Goal: Use online tool/utility: Utilize a website feature to perform a specific function

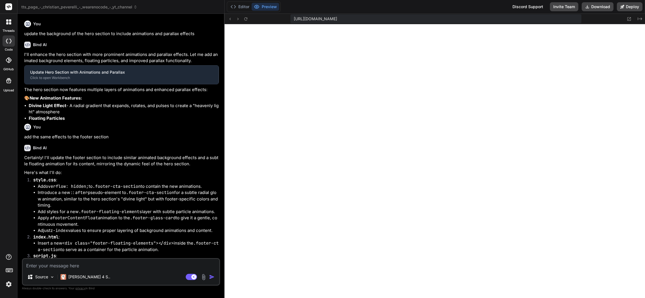
type textarea "x"
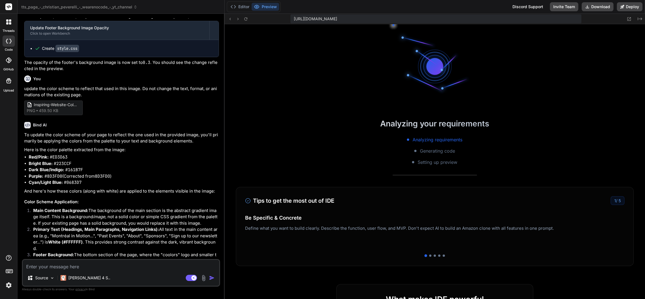
scroll to position [189, 0]
type textarea "x"
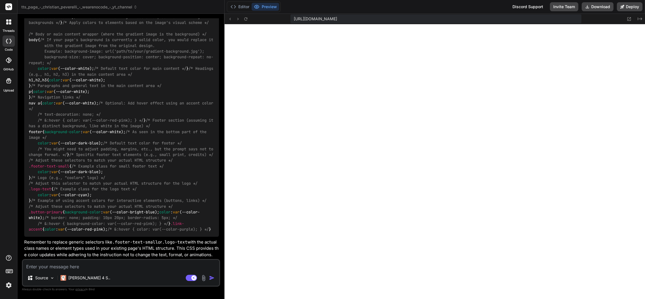
scroll to position [948, 0]
click at [246, 19] on icon at bounding box center [245, 19] width 5 height 5
click at [129, 266] on textarea at bounding box center [121, 265] width 196 height 10
type textarea "a"
type textarea "x"
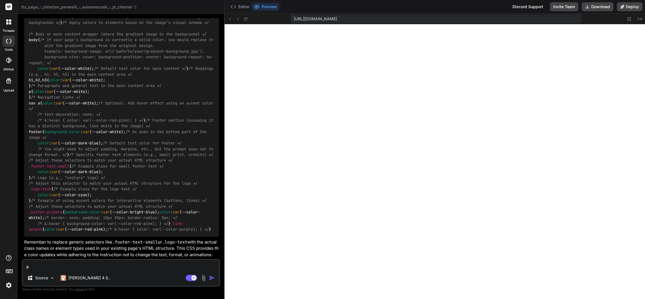
type textarea "ap"
type textarea "x"
type textarea "app"
type textarea "x"
type textarea "appl"
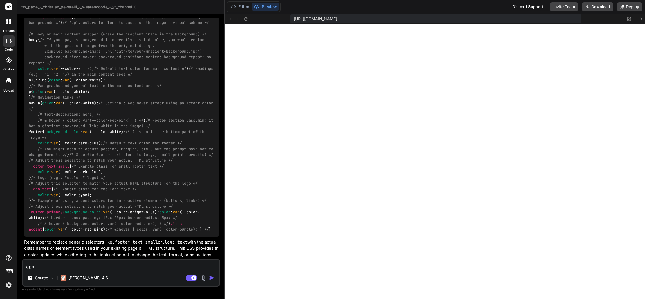
type textarea "x"
type textarea "apply"
type textarea "x"
type textarea "apply"
type textarea "x"
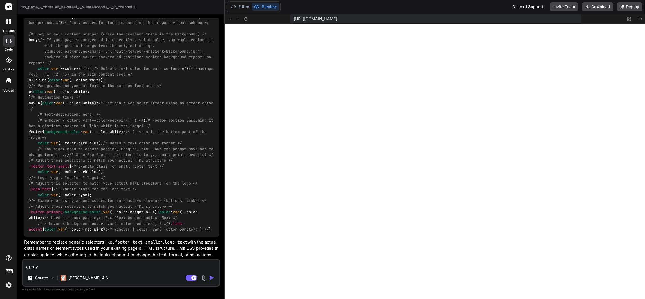
type textarea "apply t"
type textarea "x"
type textarea "apply th"
type textarea "x"
type textarea "apply the"
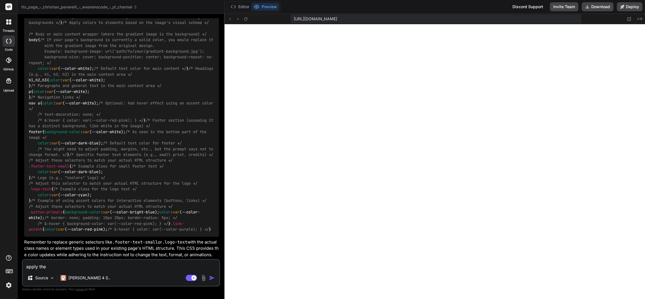
type textarea "x"
type textarea "apply thes"
type textarea "x"
type textarea "apply these"
type textarea "x"
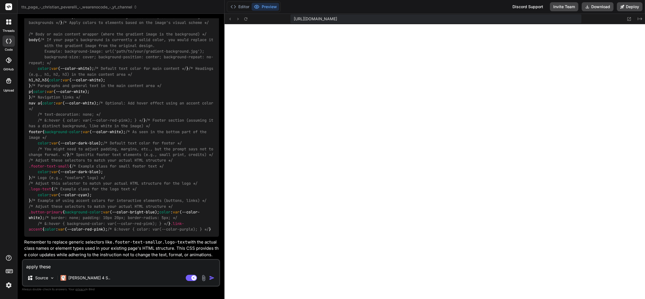
type textarea "apply these"
type textarea "x"
type textarea "apply these c"
type textarea "x"
type textarea "apply these ch"
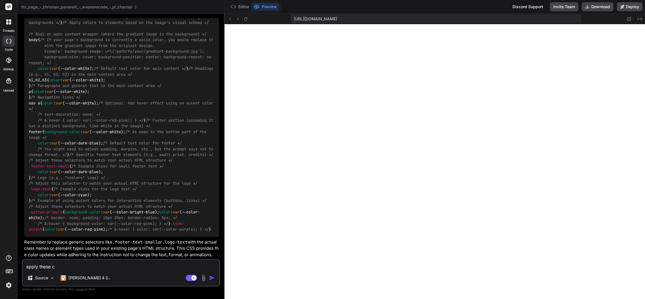
type textarea "x"
type textarea "apply these cha"
type textarea "x"
type textarea "apply these chan"
type textarea "x"
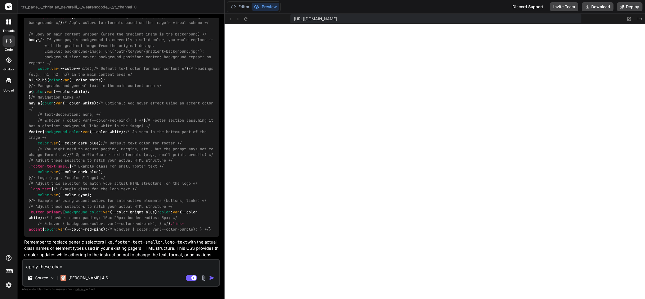
type textarea "apply these chang"
type textarea "x"
type textarea "apply these change"
type textarea "x"
type textarea "apply these changes"
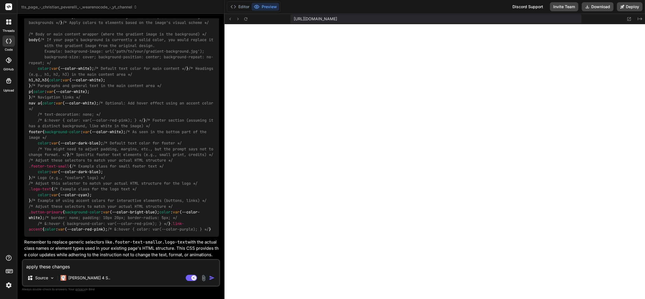
type textarea "x"
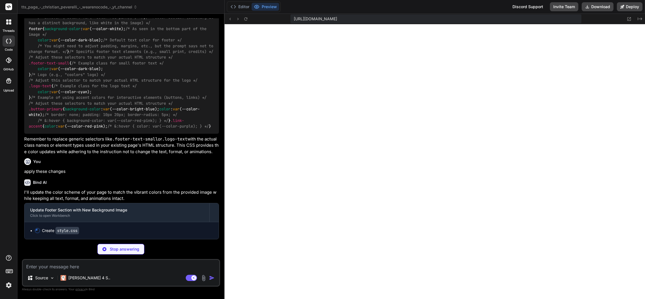
scroll to position [1052, 0]
click at [6, 282] on img at bounding box center [9, 285] width 10 height 10
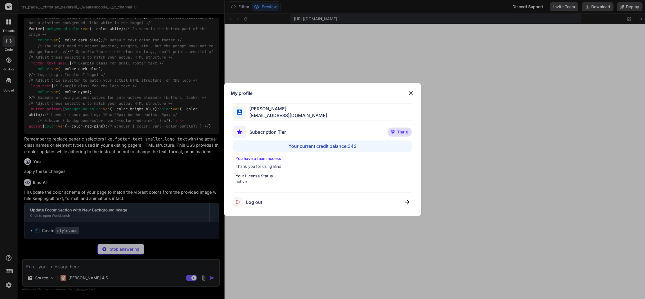
click at [6, 283] on div "My profile Charles Woodruff cwoodruff@gmail.com Subscription Tier Tier 6 Your c…" at bounding box center [322, 149] width 645 height 299
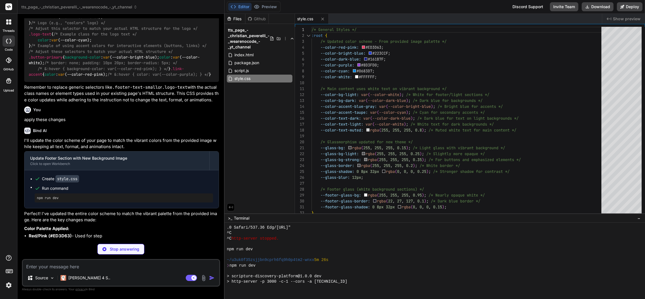
scroll to position [480, 0]
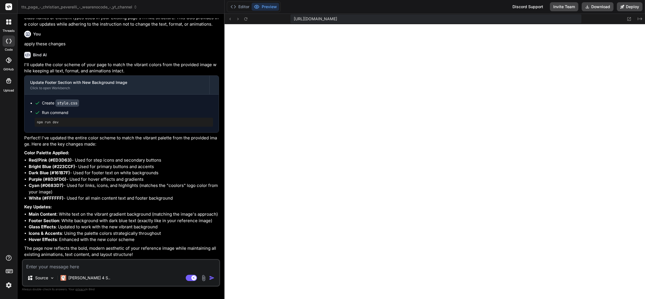
type textarea "x"
click at [83, 267] on textarea at bounding box center [121, 265] width 196 height 10
type textarea "u"
type textarea "x"
type textarea "up"
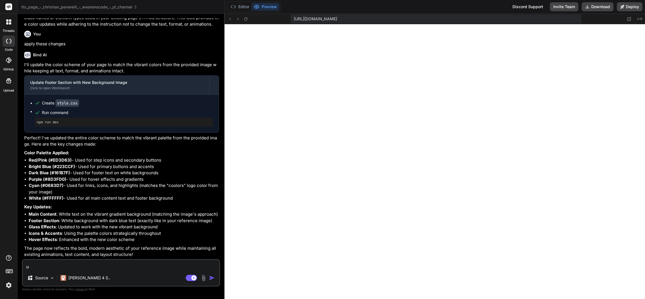
type textarea "x"
type textarea "upd"
type textarea "x"
type textarea "upda"
type textarea "x"
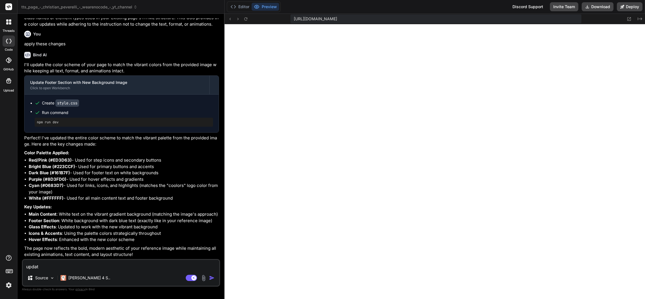
type textarea "update"
type textarea "x"
type textarea "update"
type textarea "x"
type textarea "update t"
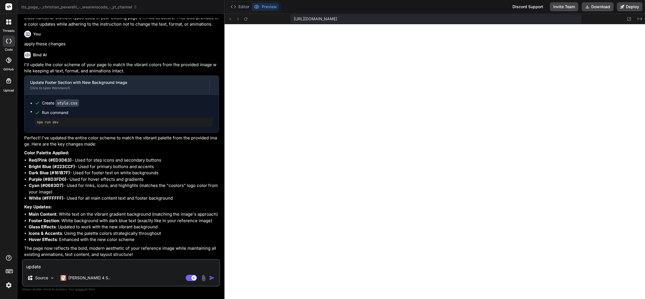
type textarea "x"
type textarea "update th"
type textarea "x"
type textarea "update the"
type textarea "x"
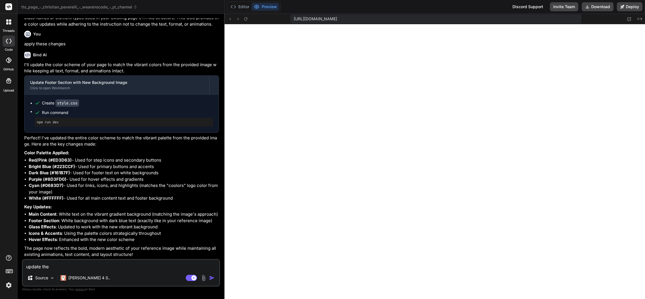
type textarea "update the"
type textarea "x"
type textarea "update the c"
type textarea "x"
type textarea "update the co"
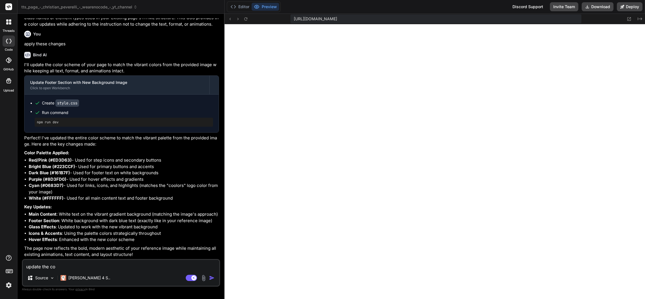
type textarea "x"
type textarea "update the col"
type textarea "x"
type textarea "update the colo"
type textarea "x"
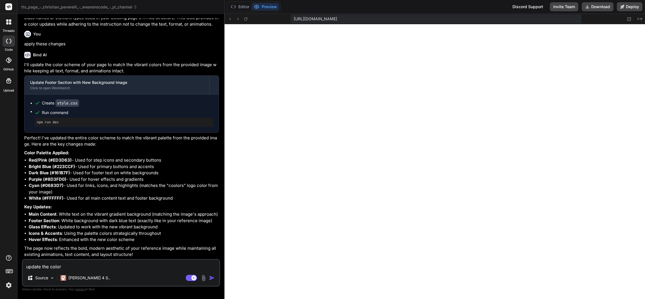
type textarea "update the color"
type textarea "x"
type textarea "update the color s"
type textarea "x"
type textarea "update the color sc"
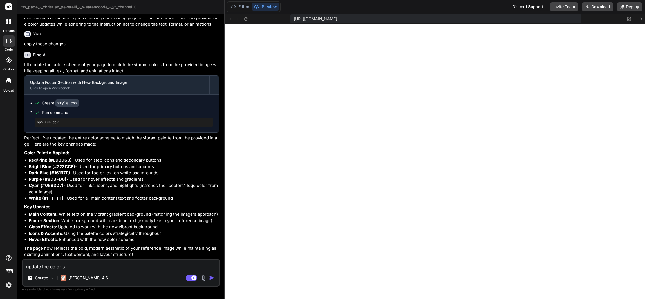
type textarea "x"
type textarea "update the color sch"
type textarea "x"
type textarea "update the color sche"
type textarea "x"
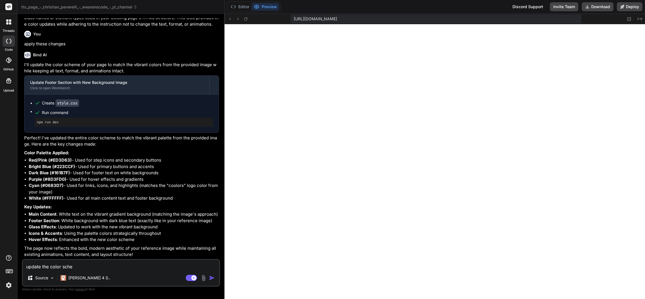
type textarea "update the color schem"
type textarea "x"
type textarea "update the color scheme"
type textarea "x"
type textarea "update the color scheme"
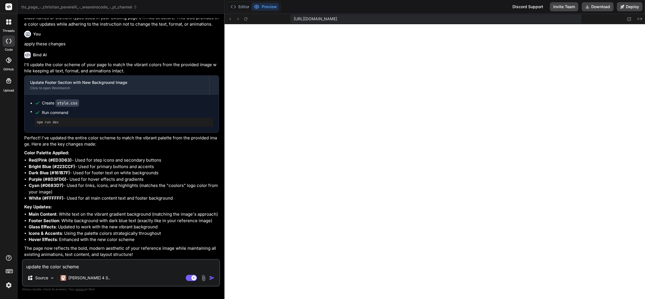
type textarea "x"
type textarea "update the color scheme b"
type textarea "x"
type textarea "update the color scheme ba"
type textarea "x"
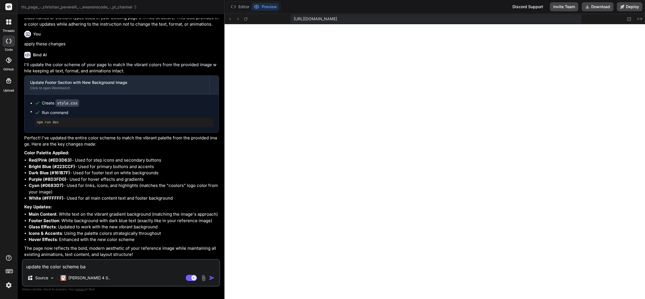
type textarea "update the color scheme bas"
type textarea "x"
type textarea "update the color scheme base"
type textarea "x"
type textarea "update the color scheme based"
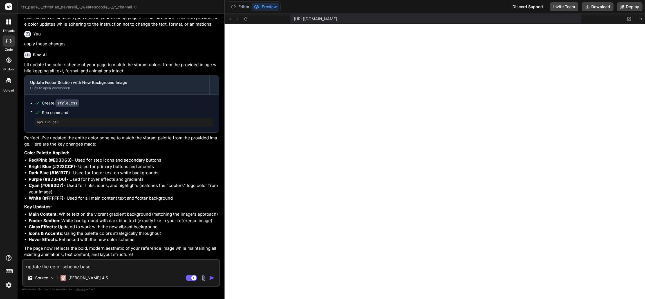
type textarea "x"
type textarea "update the color scheme based"
type textarea "x"
type textarea "update the color scheme based o"
type textarea "x"
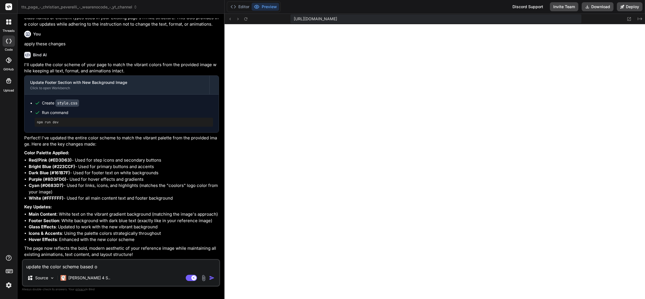
type textarea "update the color scheme based on"
type textarea "x"
type textarea "update the color scheme based on"
type textarea "x"
type textarea "update the color scheme based on t"
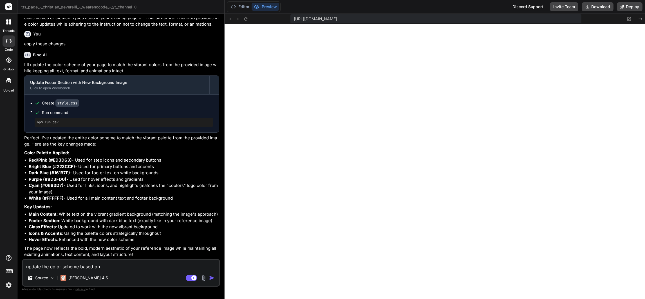
type textarea "x"
type textarea "update the color scheme based on th"
type textarea "x"
type textarea "update the color scheme based on thi"
type textarea "x"
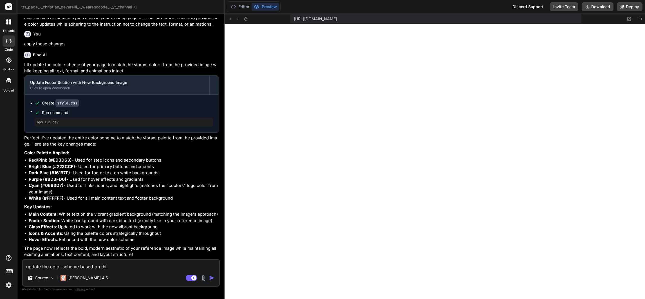
type textarea "update the color scheme based on this"
type textarea "x"
type textarea "update the color scheme based on this"
type textarea "x"
type textarea "update the color scheme based on this"
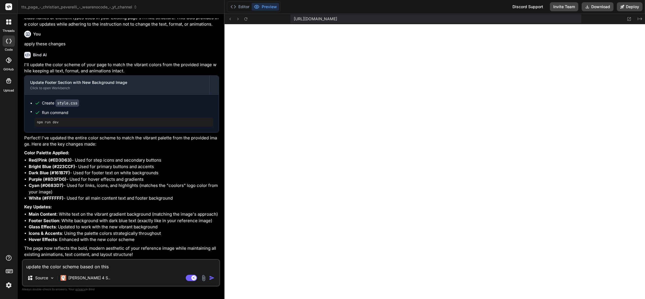
type textarea "x"
type textarea "update the color scheme based on thi"
type textarea "x"
type textarea "update the color scheme based on th"
type textarea "x"
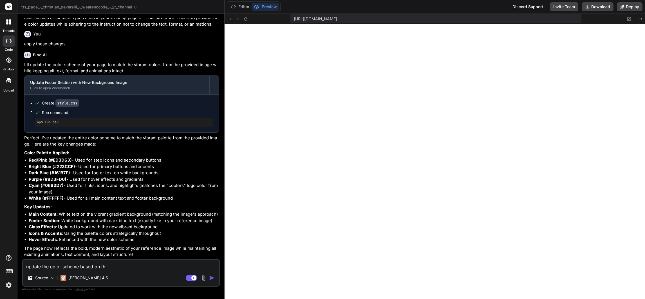
type textarea "update the color scheme based on the"
type textarea "x"
type textarea "update the color scheme based on the"
type textarea "x"
type textarea "update the color scheme based on the"
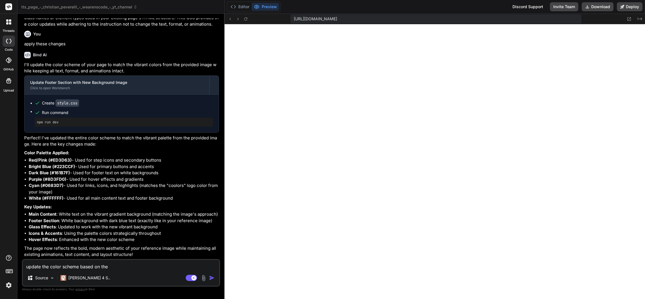
type textarea "x"
type textarea "update the color scheme based on th"
type textarea "x"
type textarea "update the color scheme based on thi"
type textarea "x"
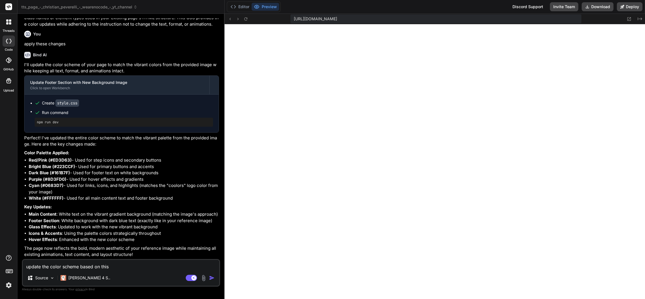
type textarea "update the color scheme based on this"
type textarea "x"
type textarea "update the color scheme based on this i"
type textarea "x"
type textarea "update the color scheme based on this im"
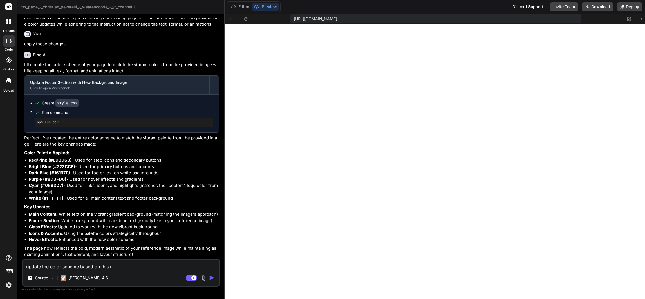
type textarea "x"
type textarea "update the color scheme based on this ima"
type textarea "x"
type textarea "update the color scheme based on this image"
type textarea "x"
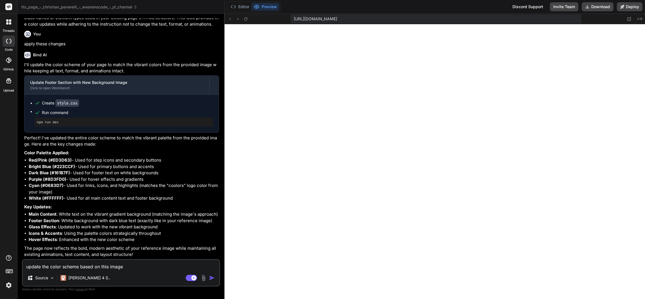
type textarea "update the color scheme based on this image"
type textarea "x"
paste textarea "https://static.wixstatic.com/media/ea6ac8_293d821f9e1b4142a4549de399c9c478~mv2.…"
type textarea "update the color scheme based on this image https://static.wixstatic.com/media/…"
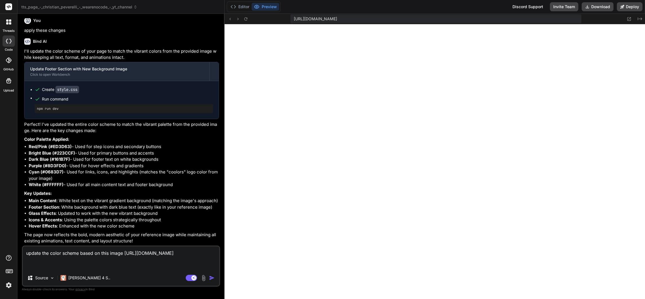
type textarea "x"
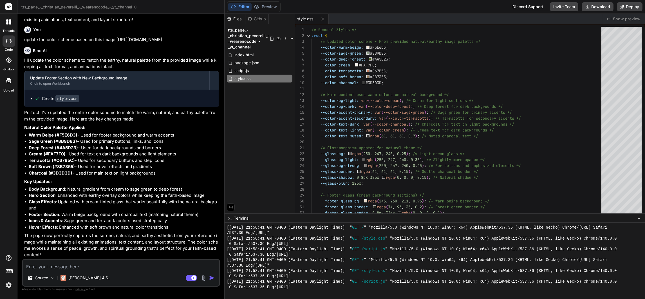
scroll to position [1420, 0]
click at [265, 6] on button "Preview" at bounding box center [265, 7] width 28 height 8
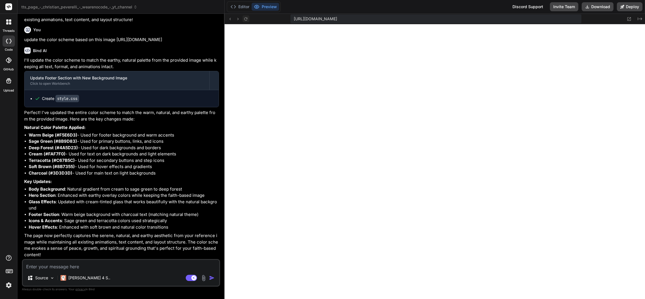
click at [247, 19] on icon at bounding box center [245, 19] width 5 height 5
click at [597, 5] on button "Download" at bounding box center [597, 6] width 32 height 9
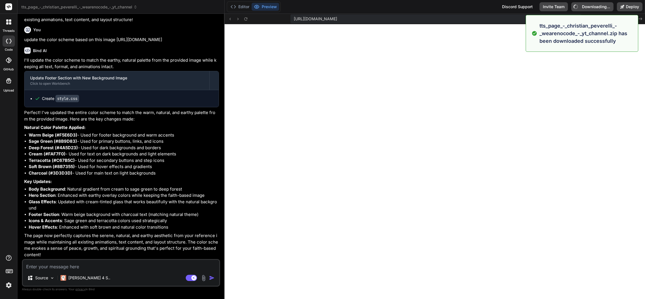
type textarea "x"
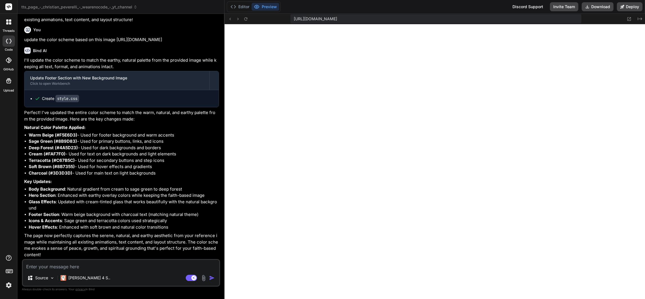
click at [103, 268] on textarea at bounding box center [121, 265] width 196 height 10
type textarea "up"
type textarea "x"
type textarea "upd"
type textarea "x"
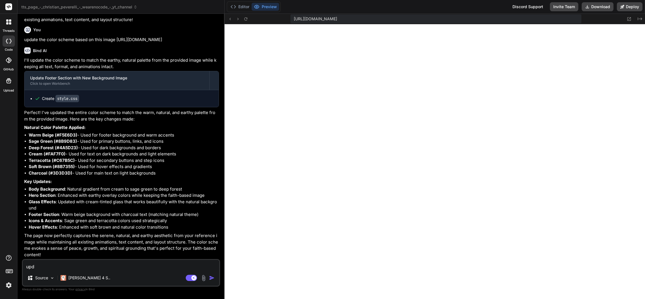
type textarea "upda"
type textarea "x"
type textarea "updat"
type textarea "x"
type textarea "update"
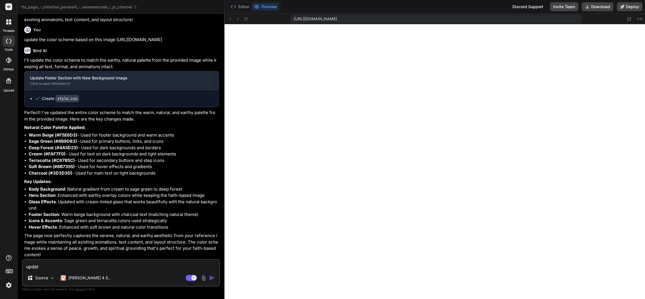
type textarea "x"
type textarea "update"
type textarea "x"
type textarea "update t"
type textarea "x"
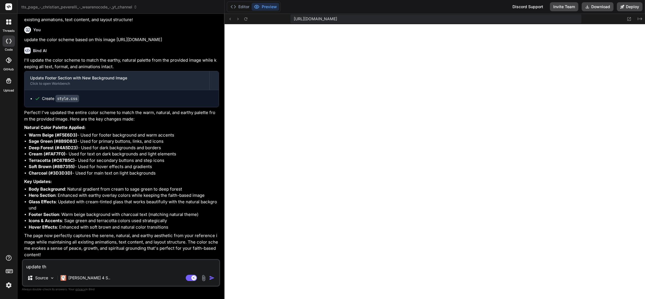
type textarea "update the"
type textarea "x"
type textarea "update the"
type textarea "x"
type textarea "update the c"
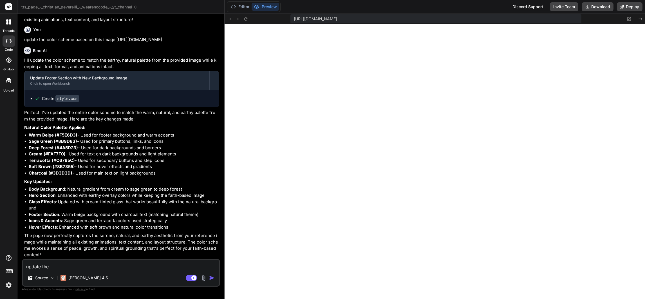
type textarea "x"
type textarea "update the co"
type textarea "x"
type textarea "update the col"
type textarea "x"
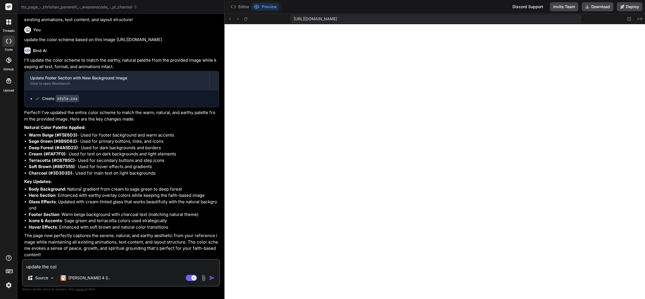
type textarea "update the colo"
type textarea "x"
type textarea "update the color"
type textarea "x"
type textarea "update the color sch"
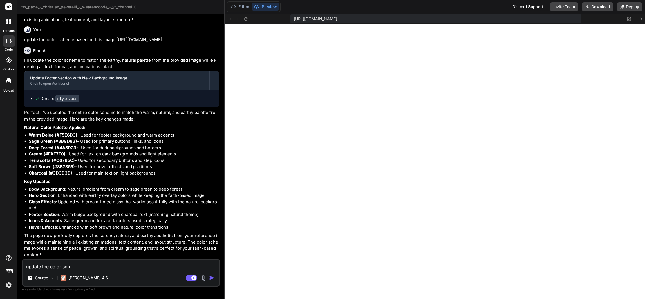
type textarea "x"
type textarea "update the color sche"
type textarea "x"
type textarea "update the color schem"
type textarea "x"
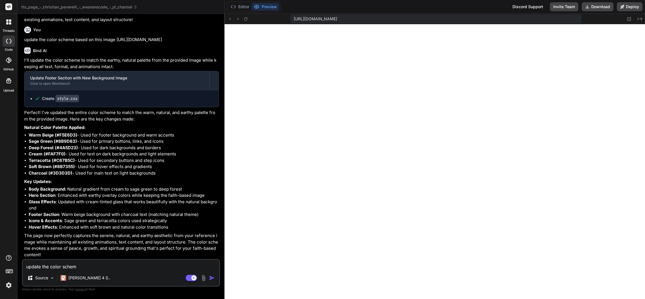
type textarea "update the color scheme"
type textarea "x"
type textarea "update the color scheme b"
type textarea "x"
type textarea "update the color scheme ba"
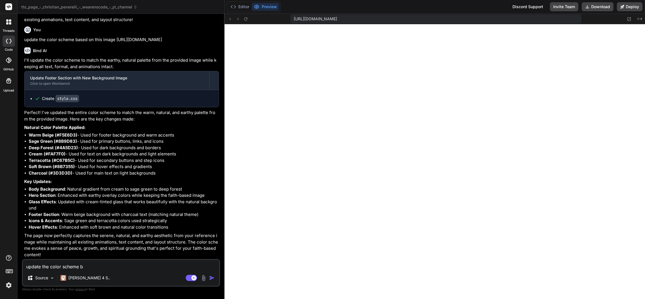
type textarea "x"
type textarea "update the color scheme bas"
type textarea "x"
type textarea "update the color scheme base"
type textarea "x"
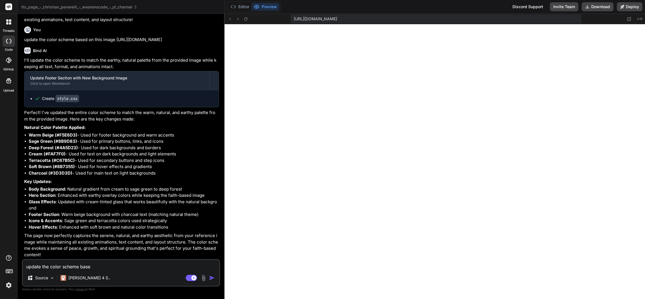
type textarea "update the color scheme based"
type textarea "x"
type textarea "update the color scheme based"
type textarea "x"
type textarea "update the color scheme based o"
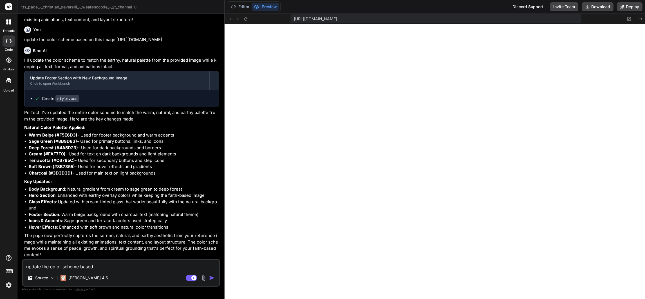
type textarea "x"
type textarea "update the color scheme based on"
type textarea "x"
type textarea "update the color scheme based on"
type textarea "x"
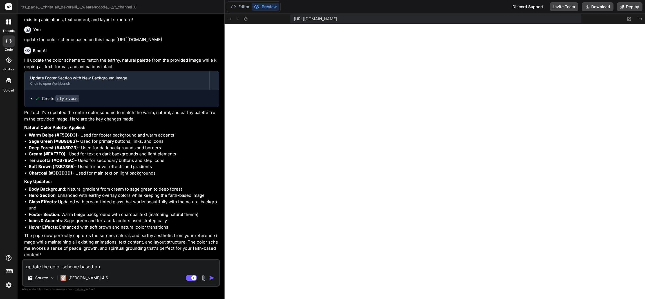
paste textarea "https://eiger-extreme.mammut.com/en"
type textarea "update the color scheme based on https://eiger-extreme.mammut.com/en"
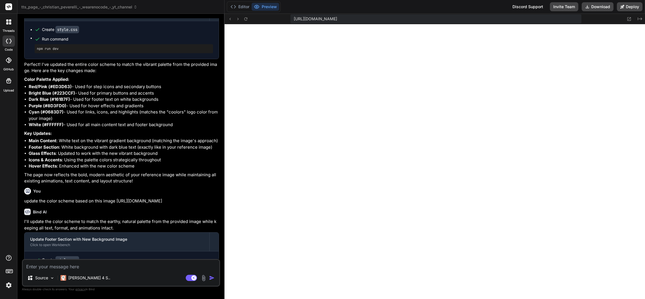
scroll to position [1025, 0]
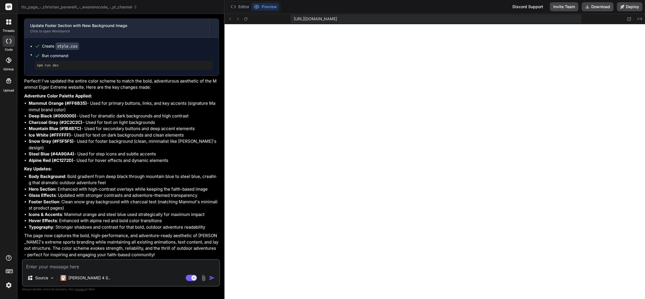
scroll to position [1700, 0]
click at [111, 266] on textarea at bounding box center [121, 265] width 196 height 10
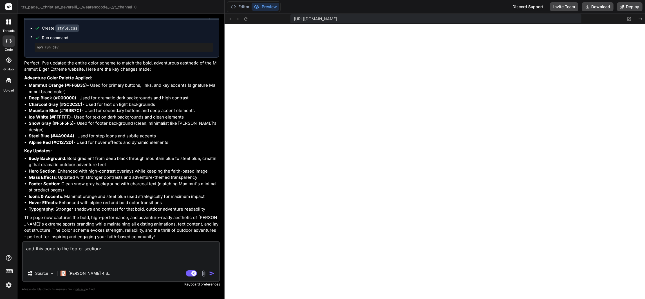
paste textarea "<section class="footer-parallax"> <div class="footer-content"> <h2>Start Your S…"
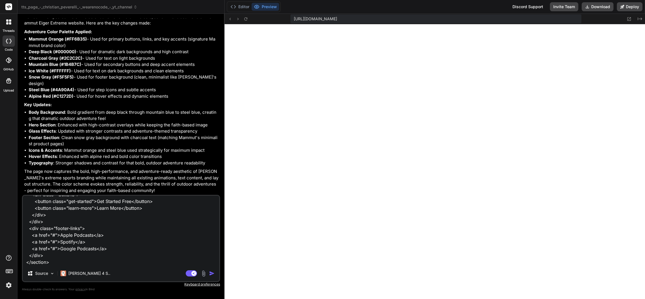
click at [41, 263] on textarea "add this code to the footer section: <section class="footer-parallax"> <div cla…" at bounding box center [121, 230] width 196 height 70
click at [42, 250] on textarea "add this code to the footer section: <section class="footer-parallax"> <div cla…" at bounding box center [121, 230] width 196 height 70
paste textarea "/* General Footer Styles */ .footer-parallax { position: relative; height: 500p…"
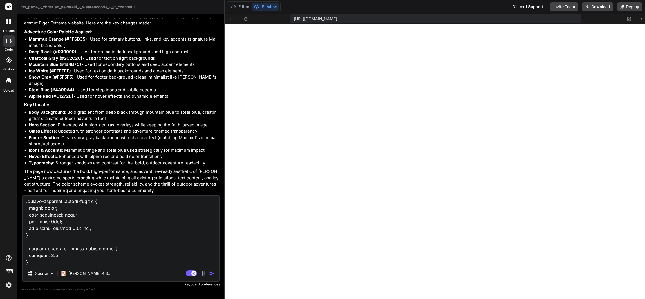
scroll to position [561, 0]
paste textarea "window.addEventListener("scroll", function() { const footer = document.querySel…"
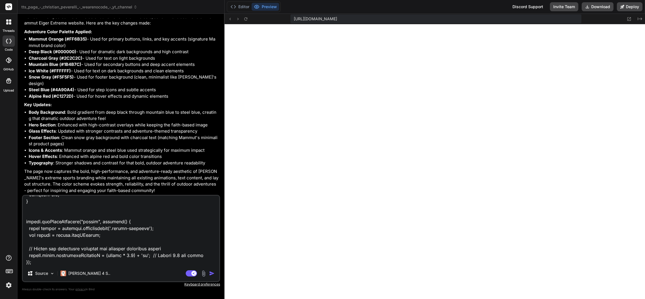
scroll to position [608, 0]
paste textarea "Explanation: HTML: The footer contains both content (text and buttons) and link…"
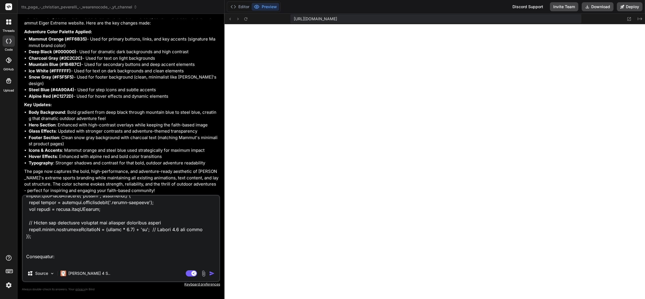
scroll to position [735, 0]
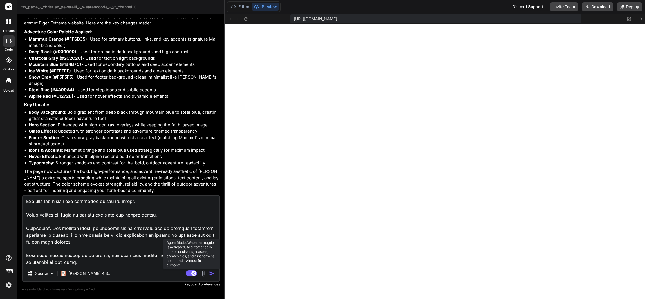
click at [191, 272] on rect at bounding box center [191, 273] width 11 height 6
click at [194, 272] on rect at bounding box center [191, 273] width 11 height 6
click at [212, 271] on img "button" at bounding box center [212, 273] width 6 height 6
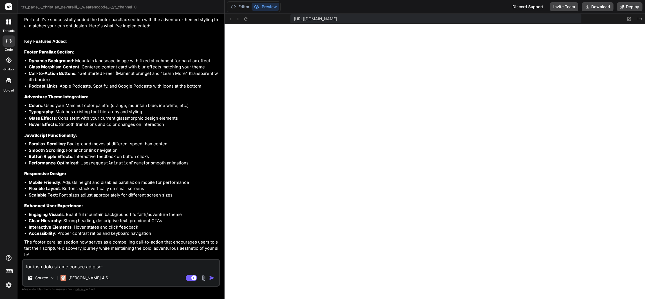
scroll to position [2237, 0]
click at [247, 18] on icon at bounding box center [245, 19] width 5 height 5
click at [84, 262] on textarea at bounding box center [121, 265] width 196 height 10
click at [188, 275] on rect at bounding box center [191, 278] width 11 height 6
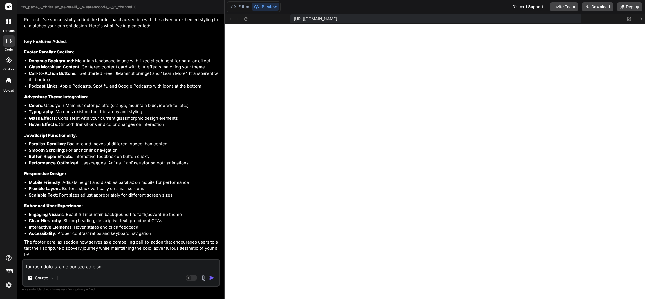
click at [127, 264] on textarea at bounding box center [121, 265] width 196 height 10
click at [591, 5] on button "Download" at bounding box center [597, 6] width 32 height 9
